Goal: Check status: Check status

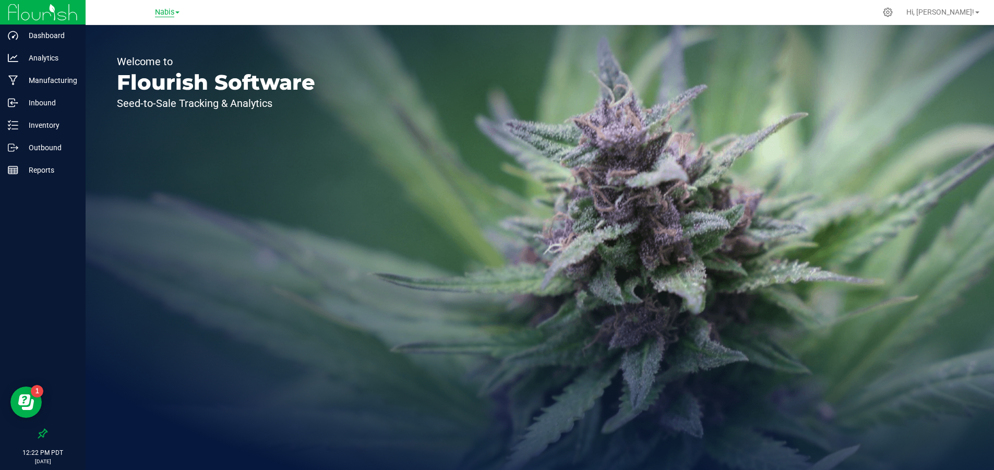
click at [158, 14] on span "Nabis" at bounding box center [164, 12] width 19 height 9
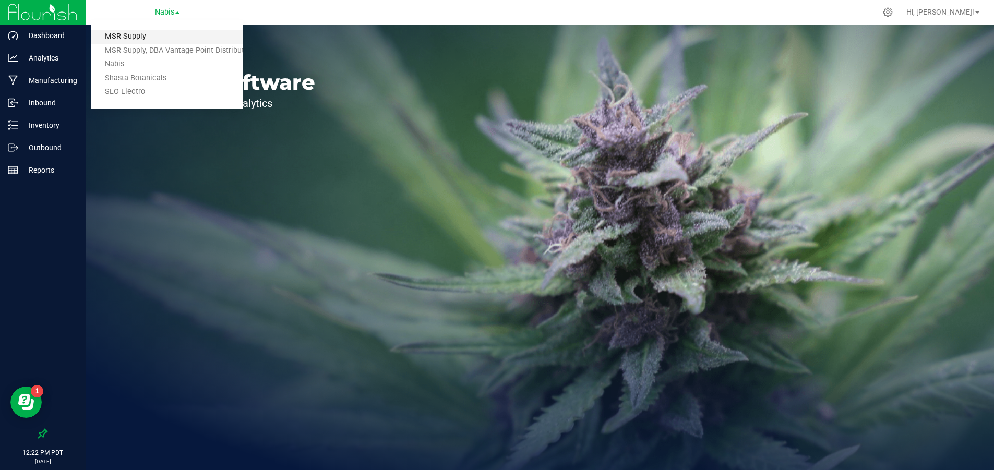
click at [154, 31] on link "MSR Supply" at bounding box center [167, 37] width 152 height 14
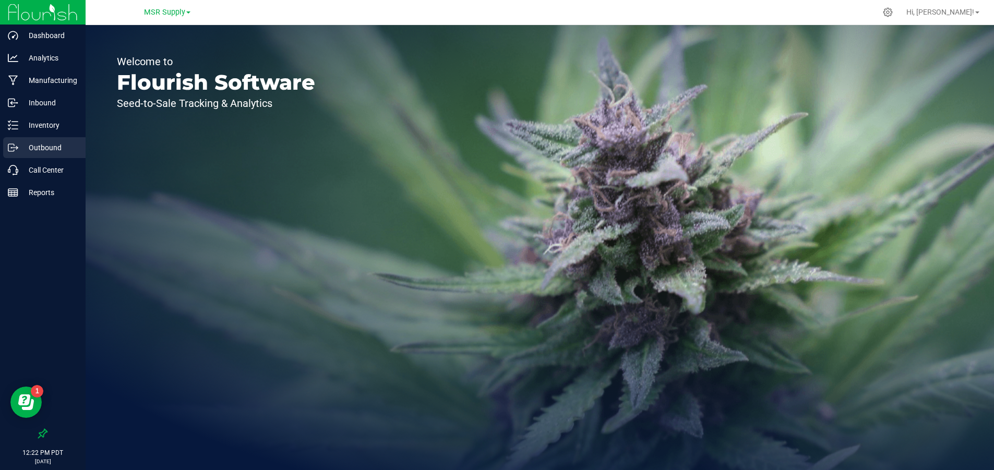
click at [49, 150] on p "Outbound" at bounding box center [49, 147] width 63 height 13
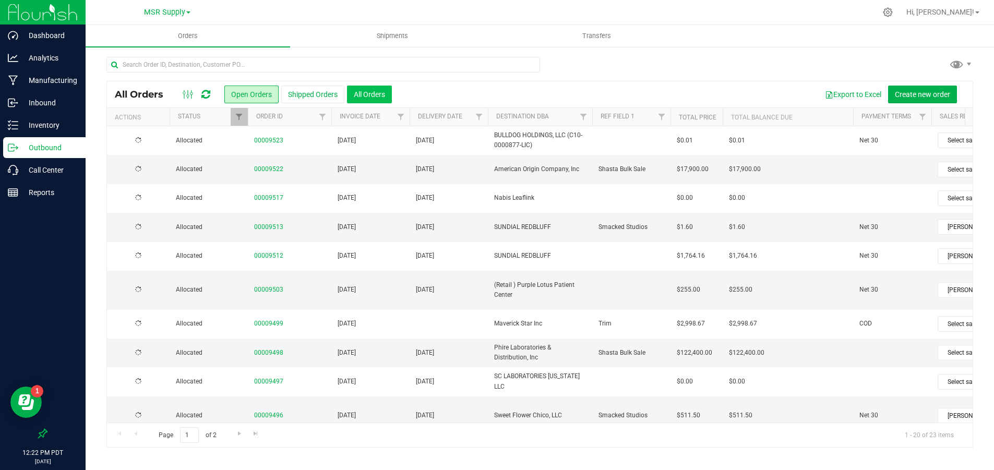
click at [367, 93] on button "All Orders" at bounding box center [369, 95] width 45 height 18
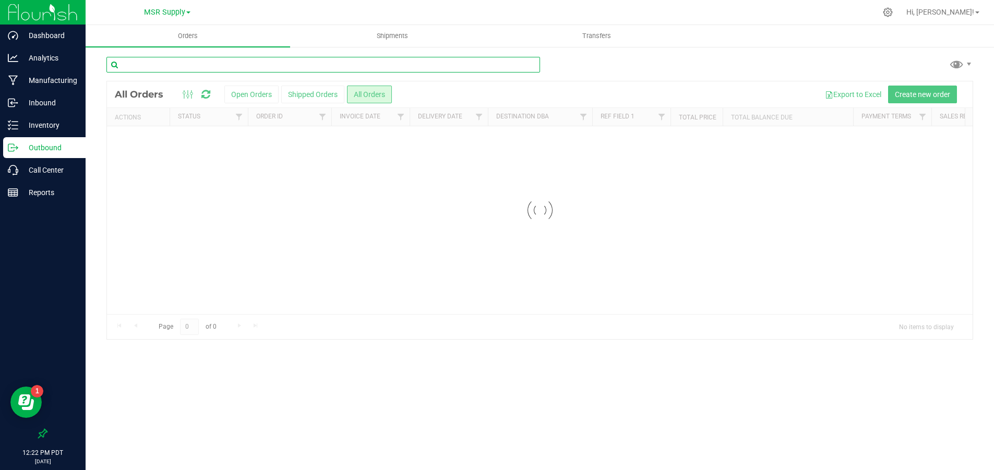
click at [253, 64] on input "text" at bounding box center [322, 65] width 433 height 16
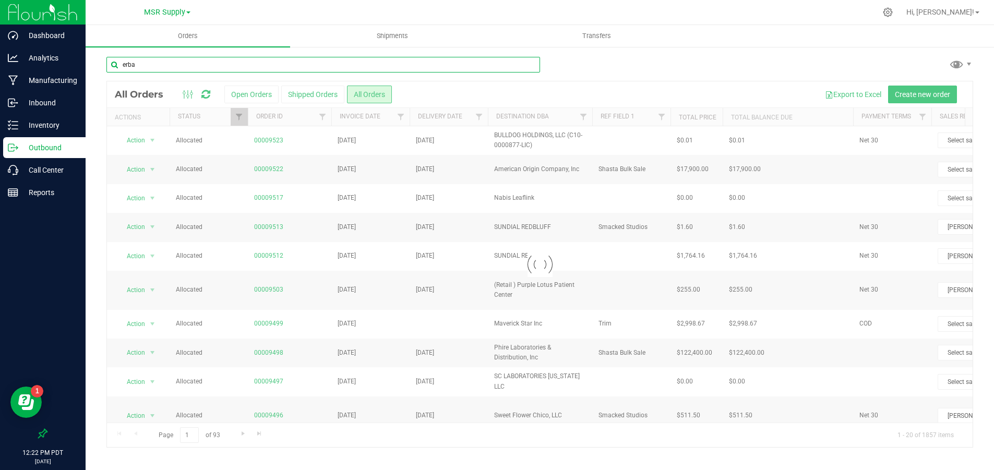
type input "erba"
